Goal: Information Seeking & Learning: Learn about a topic

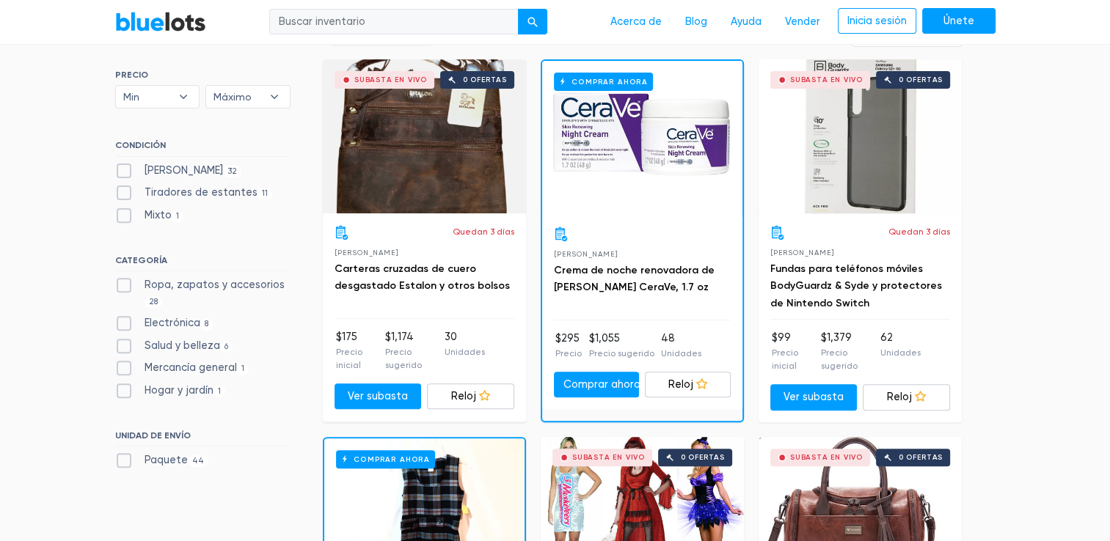
scroll to position [514, 0]
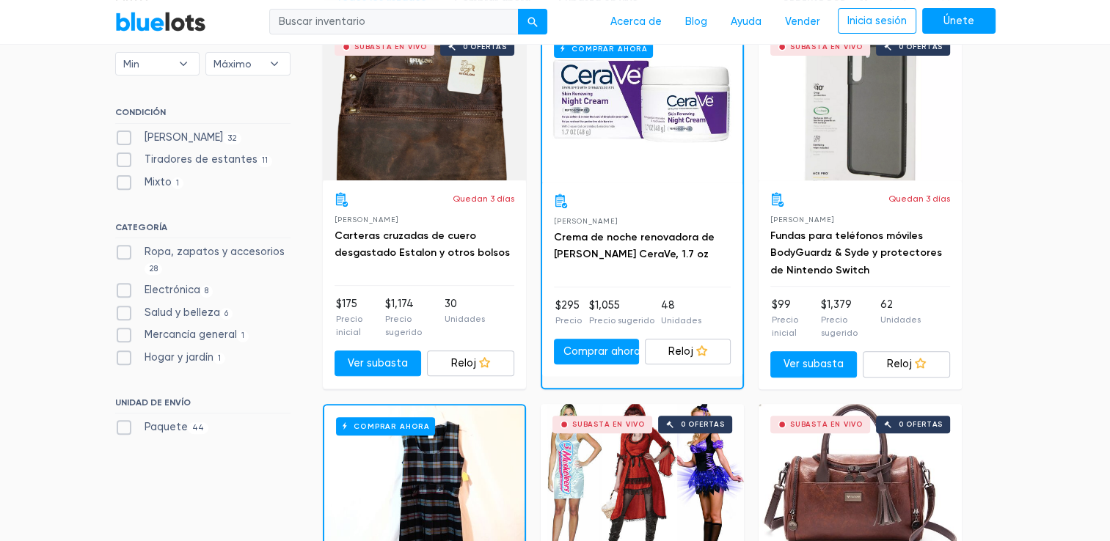
click at [170, 351] on font "Hogar y jardín" at bounding box center [179, 357] width 69 height 12
click at [125, 351] on Garden"] "Hogar y jardín 1" at bounding box center [120, 355] width 10 height 10
checkbox Garden"] "true"
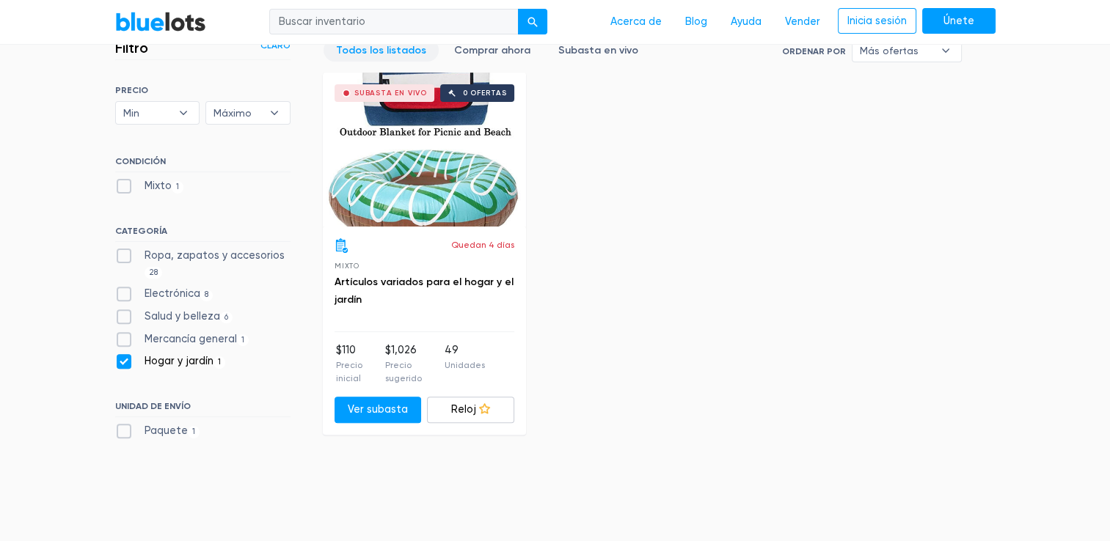
scroll to position [395, 0]
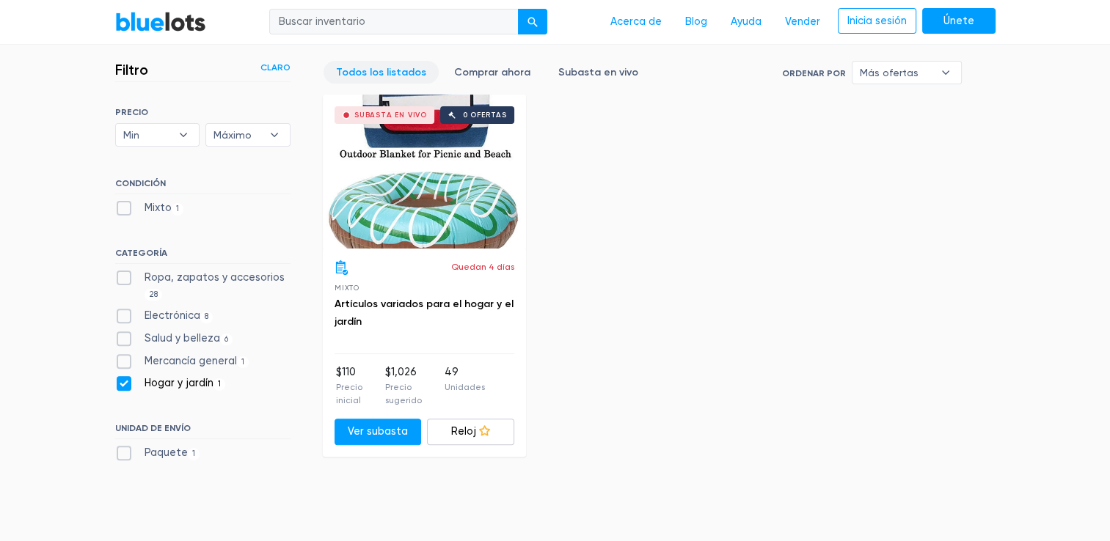
click at [181, 322] on label "Electrónica 8" at bounding box center [164, 316] width 98 height 16
click at [125, 318] on input "Electrónica 8" at bounding box center [120, 313] width 10 height 10
checkbox input "true"
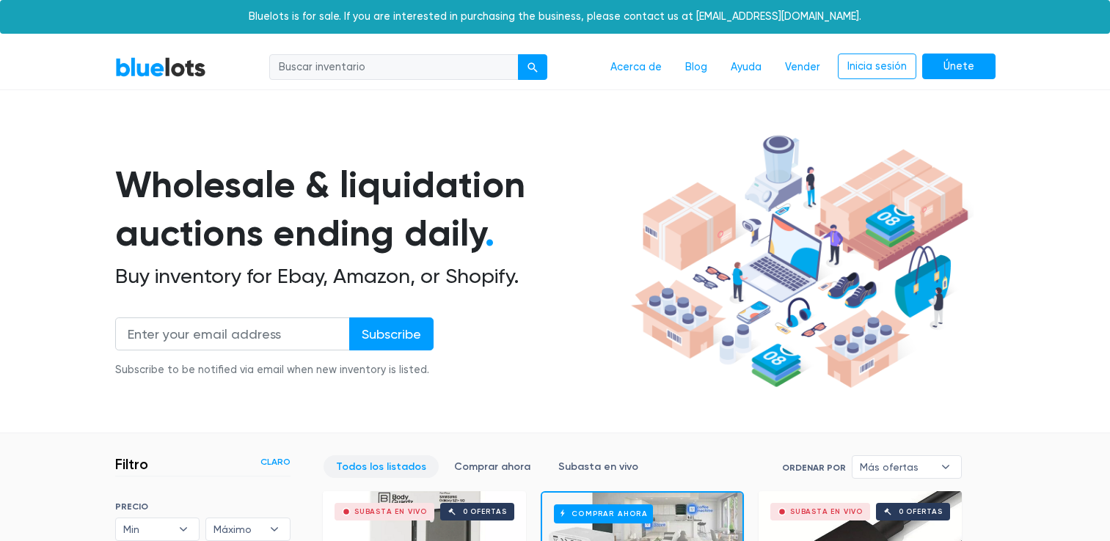
scroll to position [395, 0]
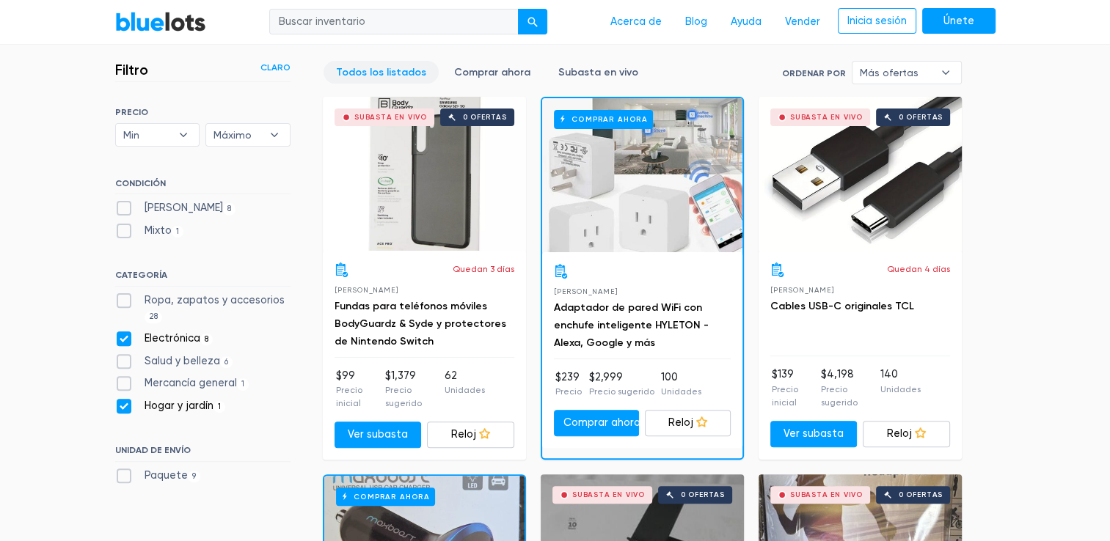
click at [173, 406] on font "Hogar y jardín" at bounding box center [179, 406] width 69 height 12
click at [125, 406] on Garden"] "Hogar y jardín 1" at bounding box center [120, 403] width 10 height 10
checkbox Garden"] "false"
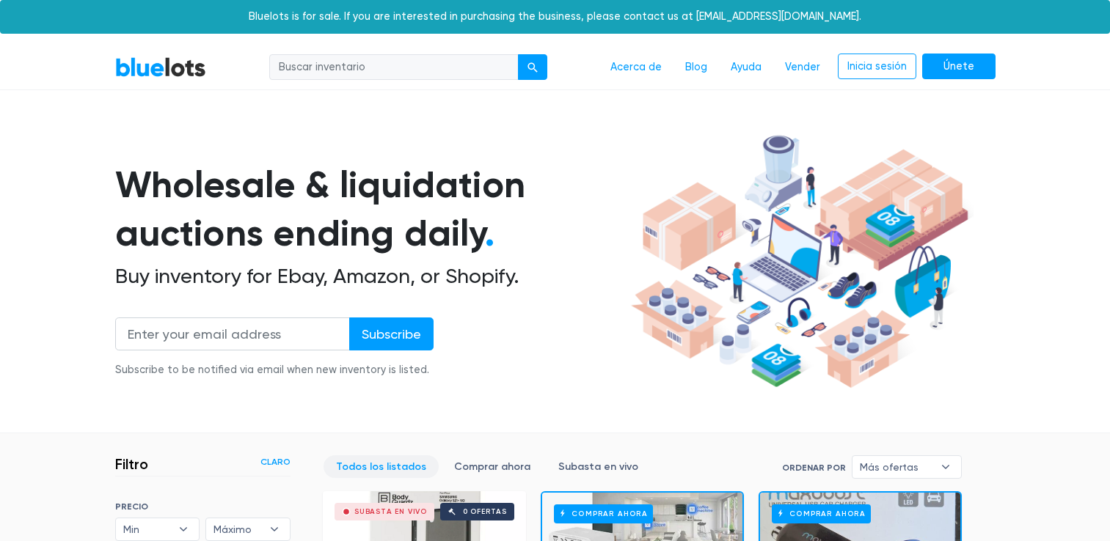
scroll to position [395, 0]
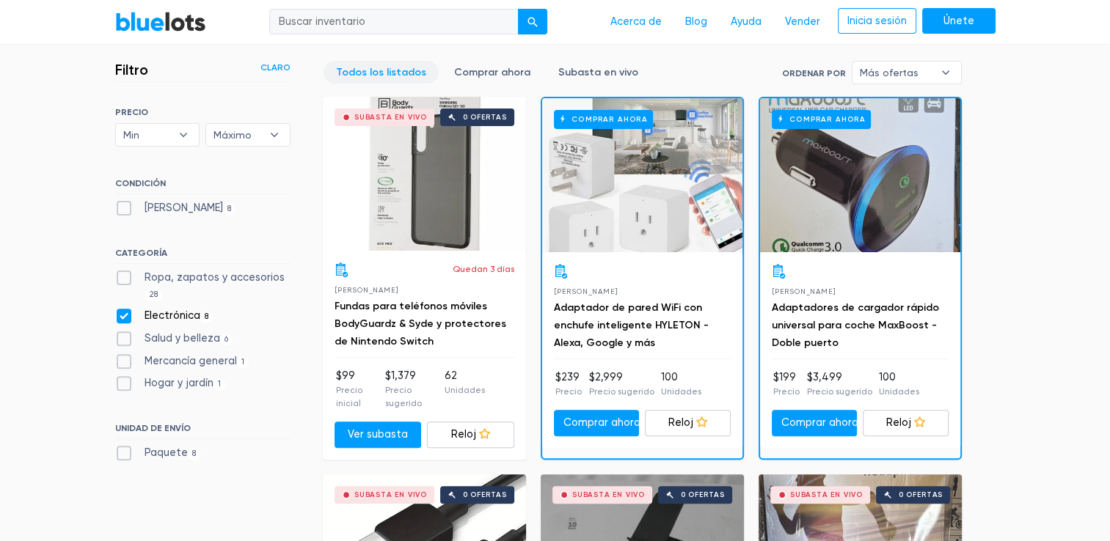
click at [173, 453] on font "Paquete" at bounding box center [166, 453] width 43 height 12
click at [125, 453] on input "Paquete 8" at bounding box center [120, 450] width 10 height 10
checkbox input "true"
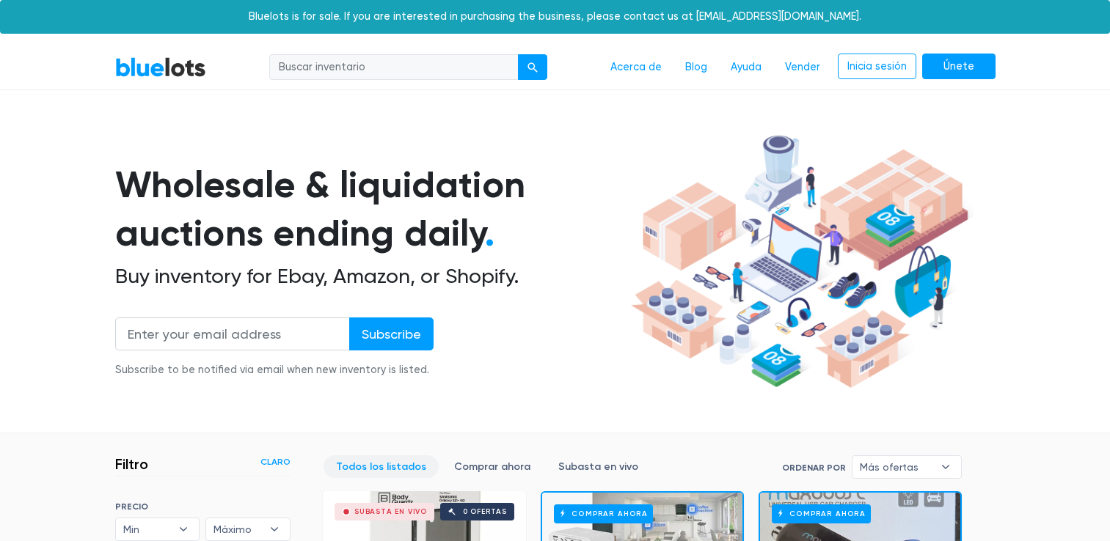
scroll to position [395, 0]
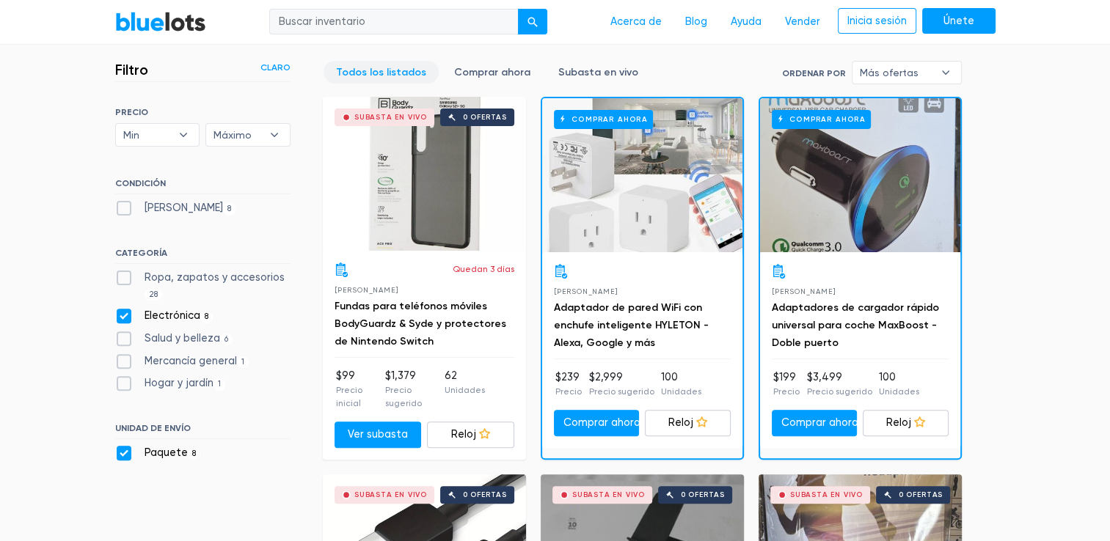
click at [191, 314] on font "Electrónica" at bounding box center [173, 316] width 56 height 12
click at [125, 314] on input "Electrónica 8" at bounding box center [120, 313] width 10 height 10
checkbox input "false"
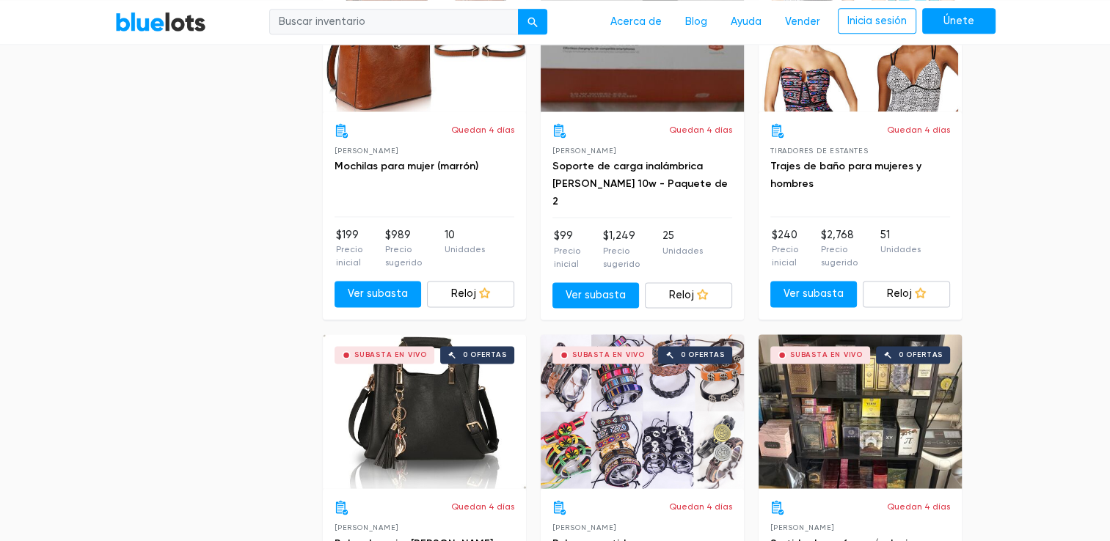
scroll to position [2009, 0]
